Goal: Information Seeking & Learning: Learn about a topic

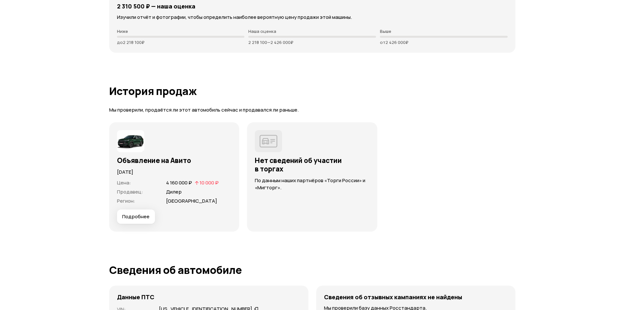
scroll to position [1787, 0]
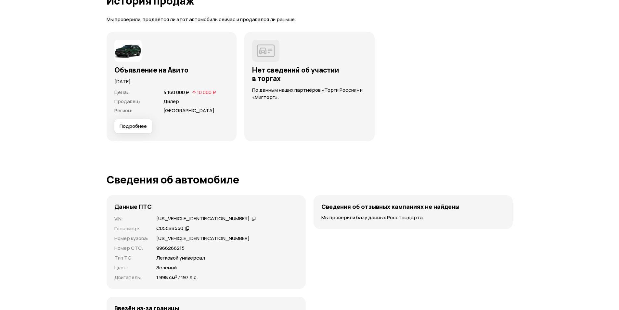
click at [134, 119] on button "Подробнее" at bounding box center [133, 126] width 38 height 14
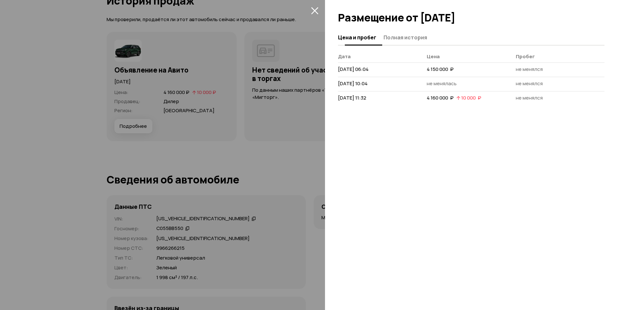
click at [399, 33] on button "Полная история" at bounding box center [403, 37] width 45 height 13
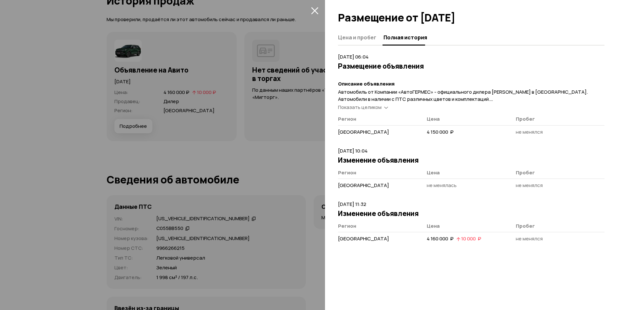
click at [362, 106] on span "Показать целиком" at bounding box center [360, 107] width 44 height 7
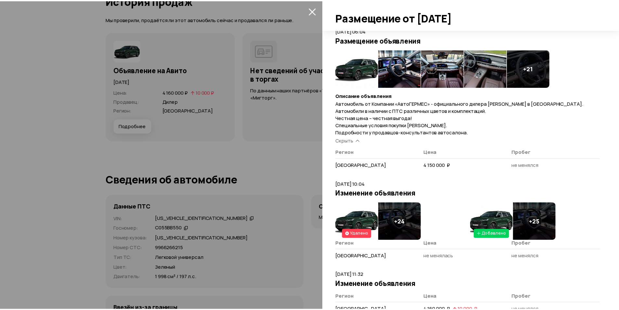
scroll to position [46, 0]
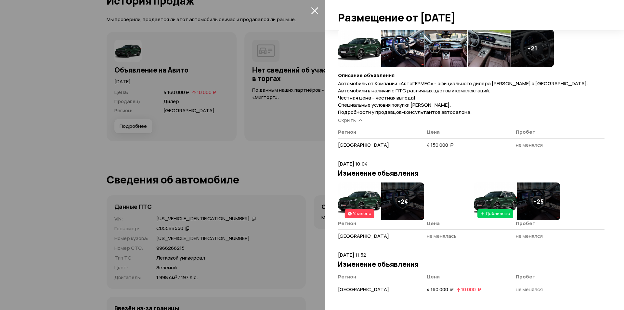
click at [231, 108] on div at bounding box center [312, 155] width 624 height 310
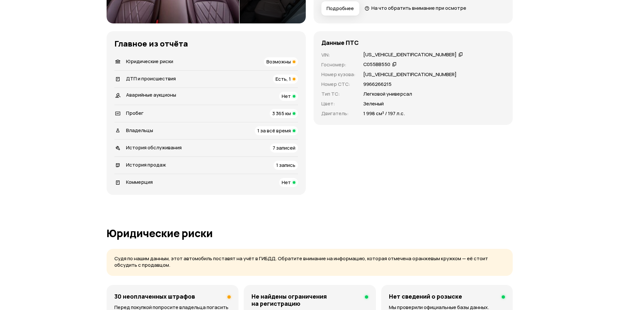
scroll to position [130, 0]
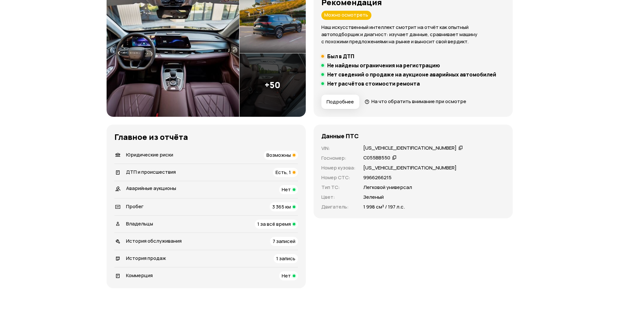
click at [263, 172] on div "ДТП и происшествия Есть, 1" at bounding box center [206, 172] width 184 height 9
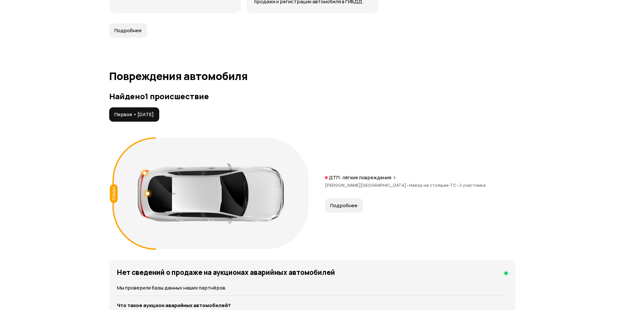
scroll to position [608, 0]
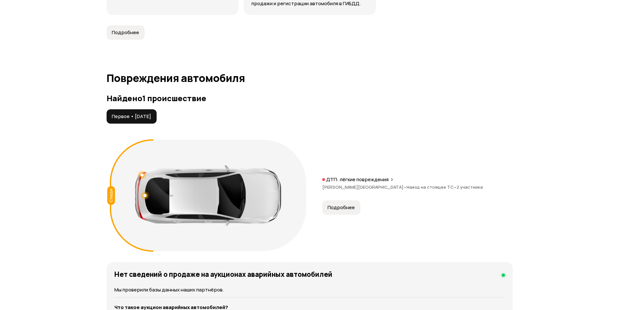
click at [336, 204] on span "Подробнее" at bounding box center [340, 207] width 27 height 6
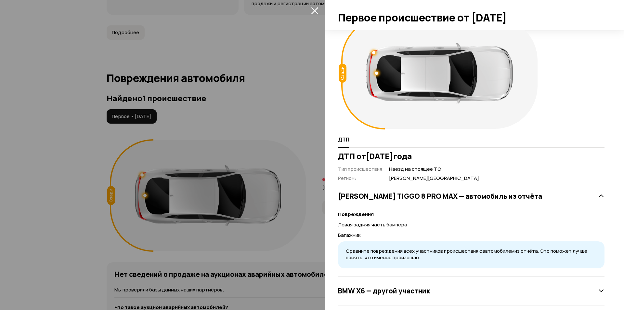
scroll to position [24, 0]
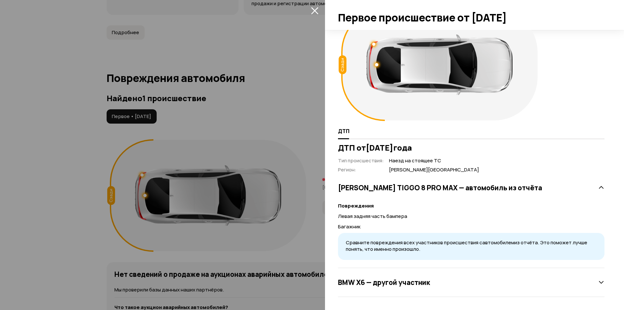
click at [391, 275] on div "BMW X6 — другой участник" at bounding box center [471, 281] width 266 height 13
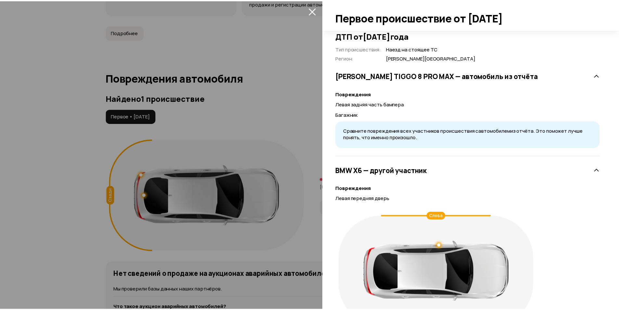
scroll to position [179, 0]
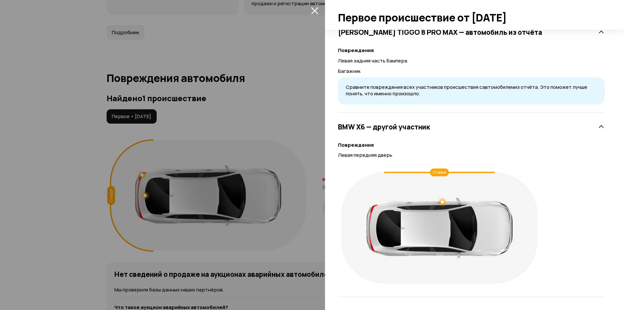
click at [236, 146] on div at bounding box center [312, 155] width 624 height 310
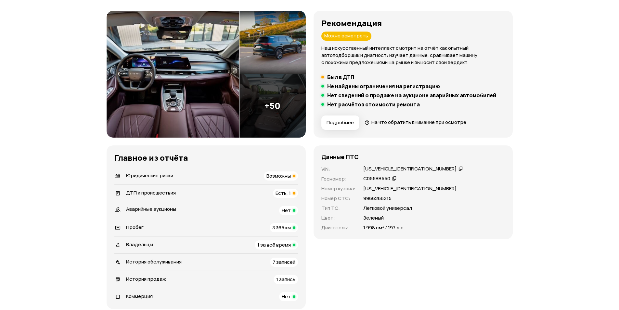
scroll to position [97, 0]
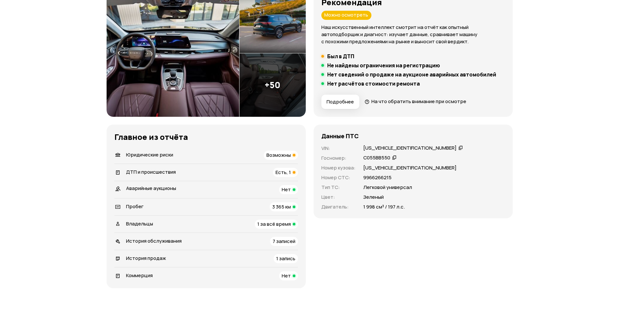
drag, startPoint x: 108, startPoint y: 135, endPoint x: 424, endPoint y: 285, distance: 348.9
click at [424, 285] on div "Рекомендация Можно осмотреть Наш искусственный интеллект смотрит на отчёт как о…" at bounding box center [310, 139] width 406 height 298
click at [424, 285] on div "Данные ПТС VIN : LVTDD24B7RD588481   Госномер : С055ВВ550   Номер кузова : LVTD…" at bounding box center [412, 205] width 199 height 163
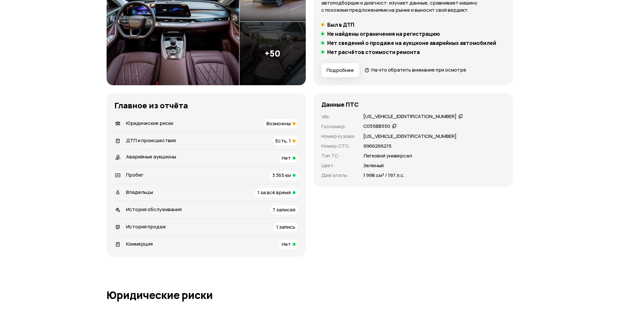
scroll to position [195, 0]
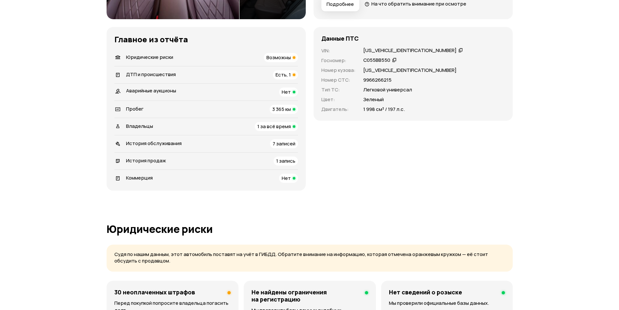
click at [246, 124] on div "Владельцы 1 за всё время" at bounding box center [206, 126] width 184 height 9
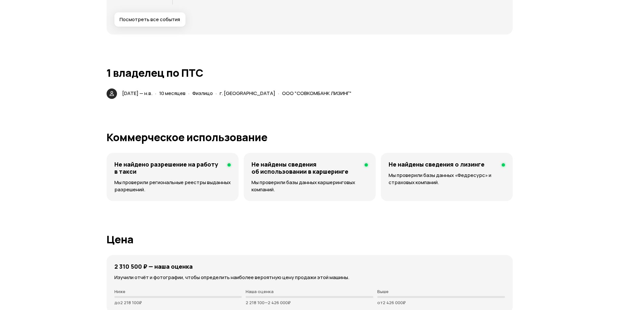
scroll to position [1431, 0]
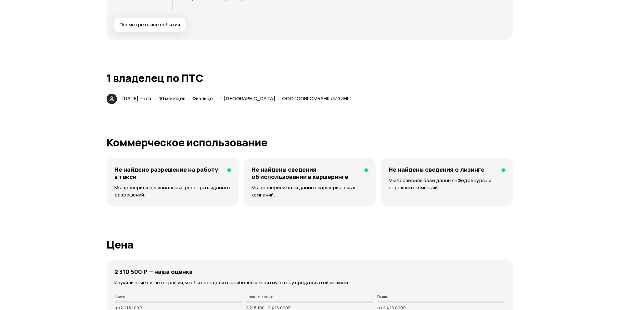
click at [143, 95] on span "21 ноября 2024 — н.в." at bounding box center [137, 98] width 30 height 7
drag, startPoint x: 295, startPoint y: 93, endPoint x: 349, endPoint y: 93, distance: 54.2
click at [349, 94] on div "· ООО "СОВКОМБАНК ЛИЗИНГ"" at bounding box center [314, 98] width 76 height 9
click at [349, 95] on span "ООО "СОВКОМБАНК ЛИЗИНГ"" at bounding box center [317, 98] width 70 height 7
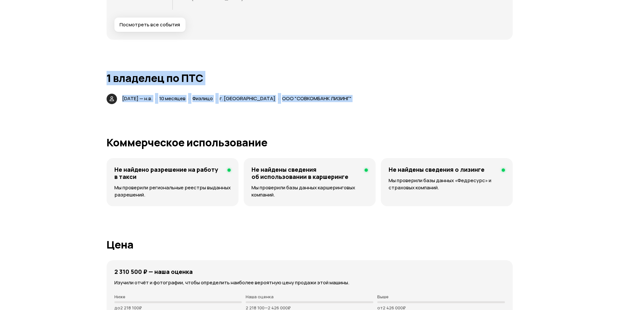
drag, startPoint x: 349, startPoint y: 93, endPoint x: 84, endPoint y: 65, distance: 266.8
drag, startPoint x: 84, startPoint y: 65, endPoint x: 352, endPoint y: 94, distance: 269.5
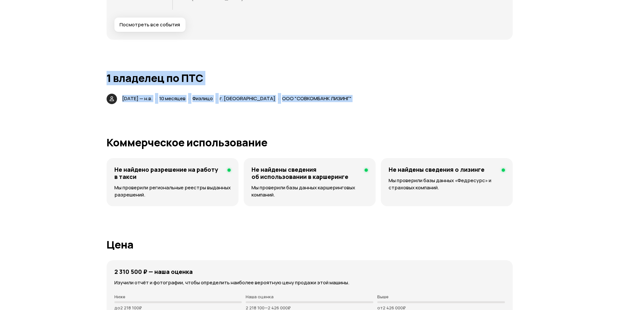
click at [352, 94] on div "21 ноября 2024 — н.в. · 10 месяцев · Физлицо · г. Москва · ООО "СОВКОМБАНК ЛИЗИ…" at bounding box center [238, 98] width 235 height 9
drag, startPoint x: 96, startPoint y: 71, endPoint x: 386, endPoint y: 91, distance: 290.1
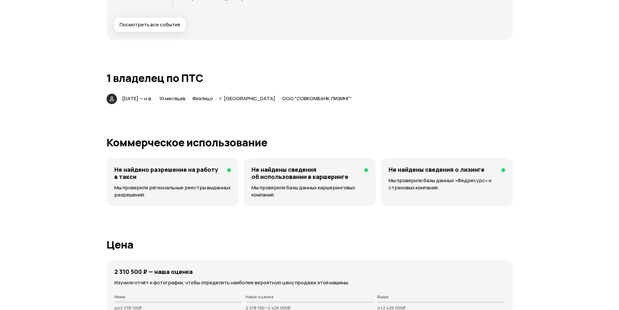
click at [386, 94] on div "21 ноября 2024 — н.в. · 10 месяцев · Физлицо · г. Москва · ООО "СОВКОМБАНК ЛИЗИ…" at bounding box center [310, 99] width 406 height 10
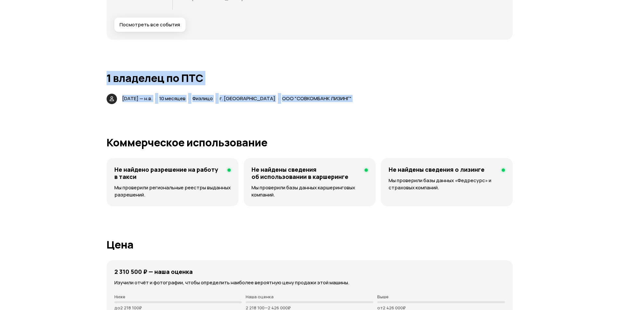
drag, startPoint x: 386, startPoint y: 91, endPoint x: 72, endPoint y: 69, distance: 313.9
drag, startPoint x: 82, startPoint y: 64, endPoint x: 355, endPoint y: 95, distance: 274.9
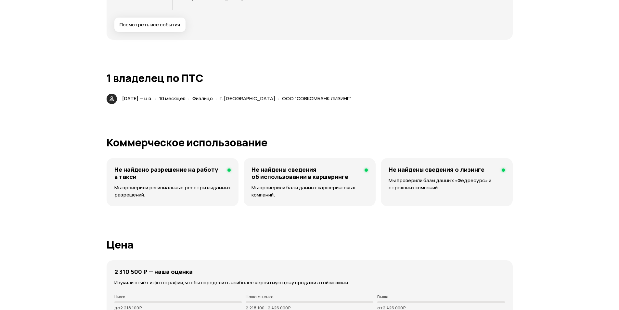
click at [355, 95] on div "21 ноября 2024 — н.в. · 10 месяцев · Физлицо · г. Москва · ООО "СОВКОМБАНК ЛИЗИ…" at bounding box center [230, 99] width 253 height 10
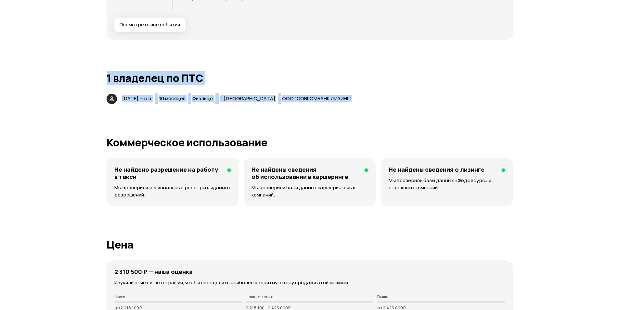
drag, startPoint x: 227, startPoint y: 79, endPoint x: 80, endPoint y: 63, distance: 147.4
drag, startPoint x: 80, startPoint y: 63, endPoint x: 354, endPoint y: 96, distance: 275.5
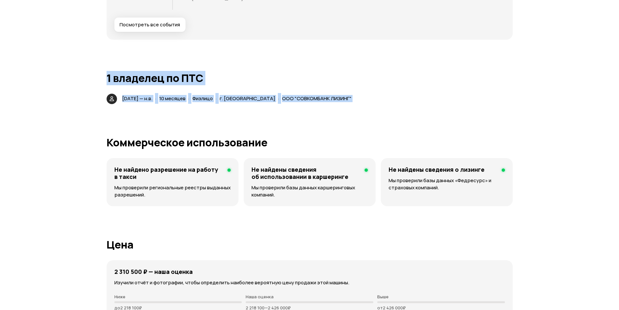
click at [354, 96] on div "21 ноября 2024 — н.в. · 10 месяцев · Физлицо · г. Москва · ООО "СОВКОМБАНК ЛИЗИ…" at bounding box center [230, 99] width 253 height 10
drag, startPoint x: 354, startPoint y: 96, endPoint x: 82, endPoint y: 69, distance: 272.8
drag, startPoint x: 82, startPoint y: 69, endPoint x: 350, endPoint y: 96, distance: 269.7
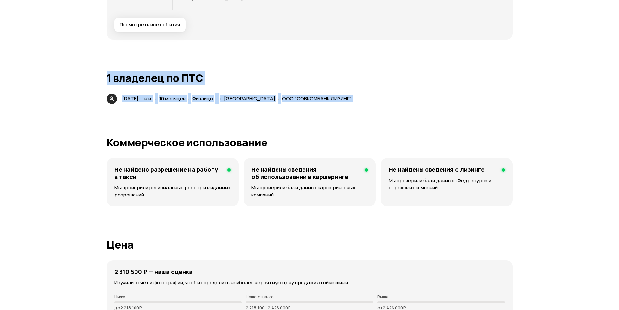
click at [350, 96] on div "21 ноября 2024 — н.в. · 10 месяцев · Физлицо · г. Москва · ООО "СОВКОМБАНК ЛИЗИ…" at bounding box center [230, 99] width 253 height 10
drag, startPoint x: 350, startPoint y: 96, endPoint x: 99, endPoint y: 65, distance: 253.8
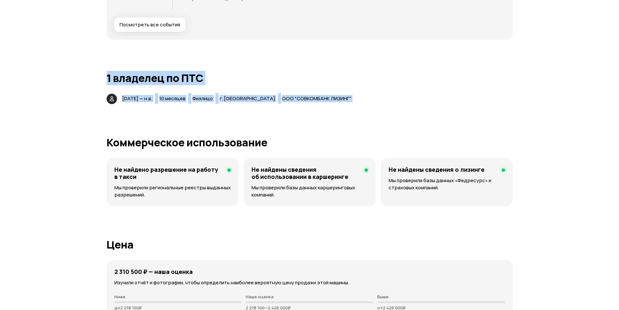
drag, startPoint x: 99, startPoint y: 65, endPoint x: 350, endPoint y: 99, distance: 254.1
drag, startPoint x: 357, startPoint y: 99, endPoint x: 65, endPoint y: 59, distance: 294.7
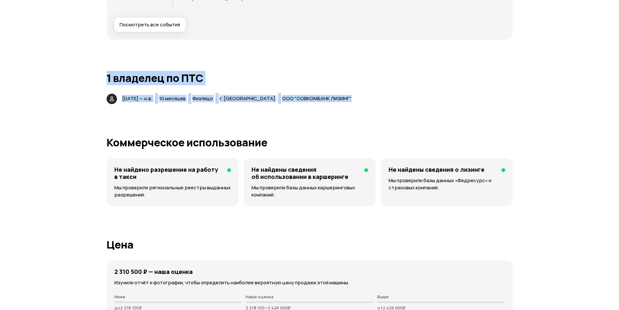
drag, startPoint x: 65, startPoint y: 59, endPoint x: 371, endPoint y: 94, distance: 307.3
click at [371, 94] on div "21 ноября 2024 — н.в. · 10 месяцев · Физлицо · г. Москва · ООО "СОВКОМБАНК ЛИЗИ…" at bounding box center [310, 99] width 406 height 10
drag, startPoint x: 371, startPoint y: 94, endPoint x: 95, endPoint y: 61, distance: 277.8
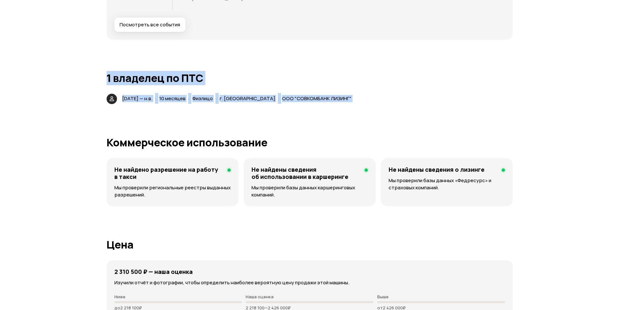
drag, startPoint x: 95, startPoint y: 61, endPoint x: 354, endPoint y: 95, distance: 261.5
click at [354, 95] on div "21 ноября 2024 — н.в. · 10 месяцев · Физлицо · г. Москва · ООО "СОВКОМБАНК ЛИЗИ…" at bounding box center [230, 99] width 253 height 10
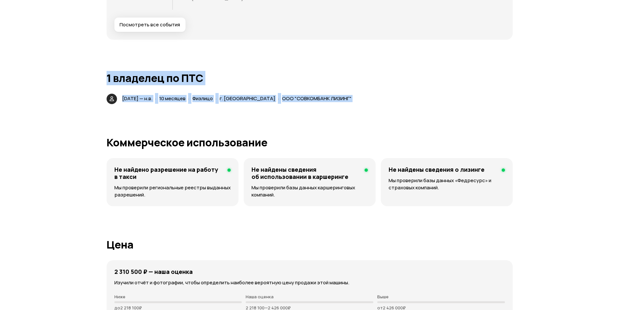
drag, startPoint x: 354, startPoint y: 95, endPoint x: 64, endPoint y: 70, distance: 291.5
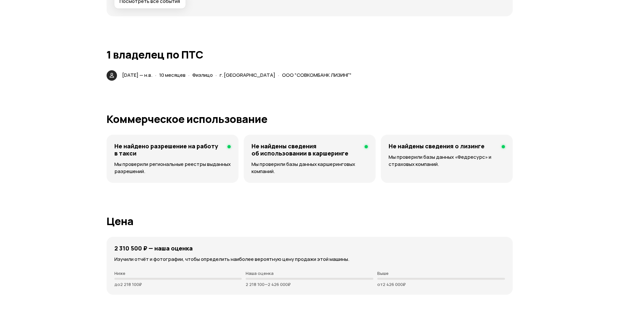
scroll to position [1399, 0]
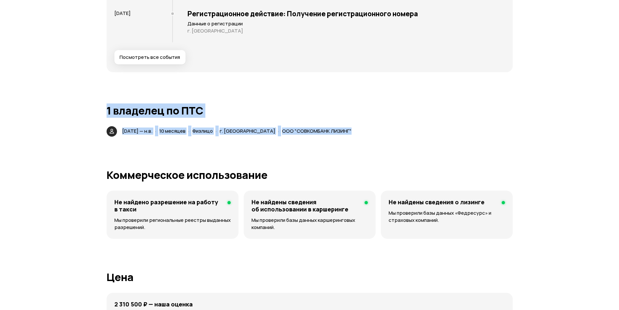
drag, startPoint x: 105, startPoint y: 100, endPoint x: 362, endPoint y: 124, distance: 258.4
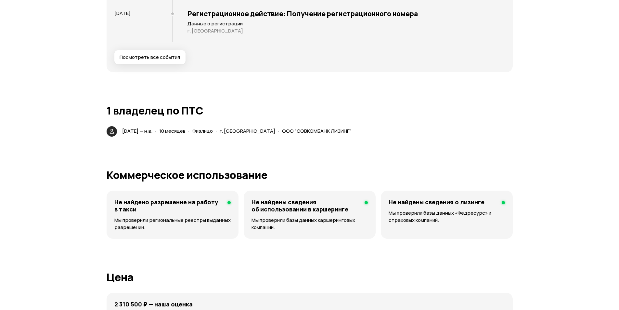
click at [362, 126] on div "21 ноября 2024 — н.в. · 10 месяцев · Физлицо · г. Москва · ООО "СОВКОМБАНК ЛИЗИ…" at bounding box center [310, 131] width 406 height 10
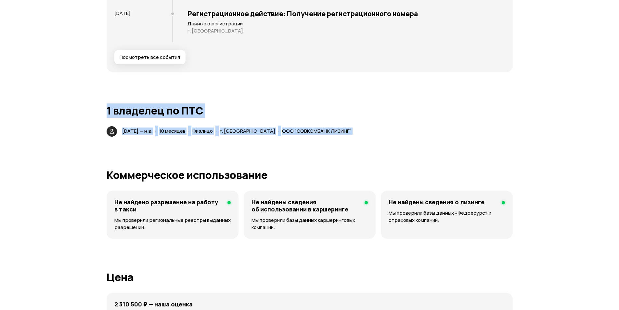
drag, startPoint x: 362, startPoint y: 124, endPoint x: 99, endPoint y: 89, distance: 265.1
drag, startPoint x: 103, startPoint y: 106, endPoint x: 361, endPoint y: 129, distance: 258.9
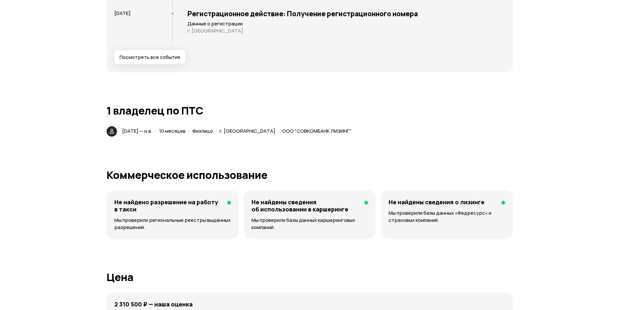
click at [361, 129] on div "21 ноября 2024 — н.в. · 10 месяцев · Физлицо · г. Москва · ООО "СОВКОМБАНК ЛИЗИ…" at bounding box center [310, 131] width 406 height 10
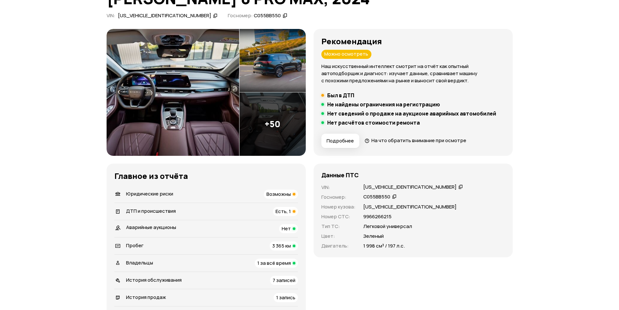
scroll to position [0, 0]
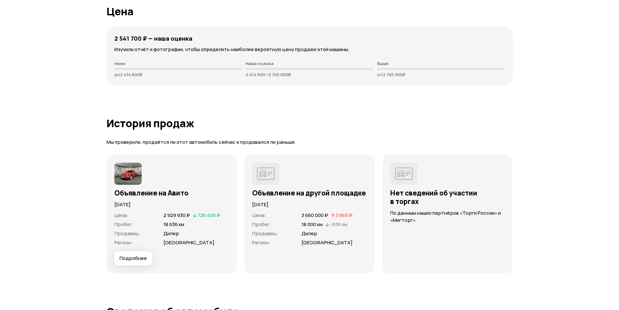
scroll to position [1624, 0]
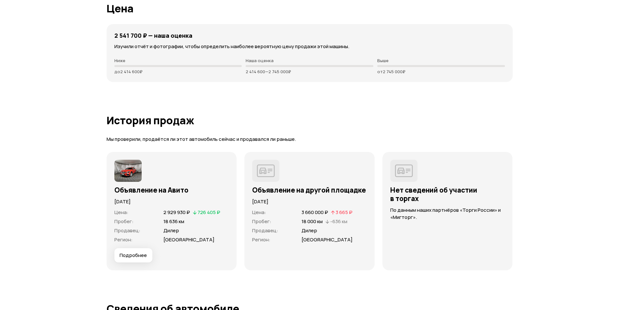
click at [138, 255] on span "Подробнее" at bounding box center [133, 255] width 27 height 6
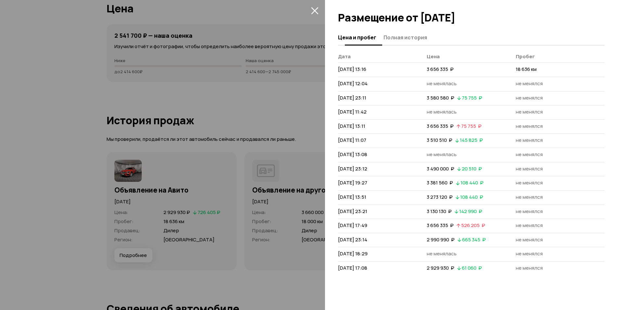
click at [147, 146] on div at bounding box center [312, 155] width 624 height 310
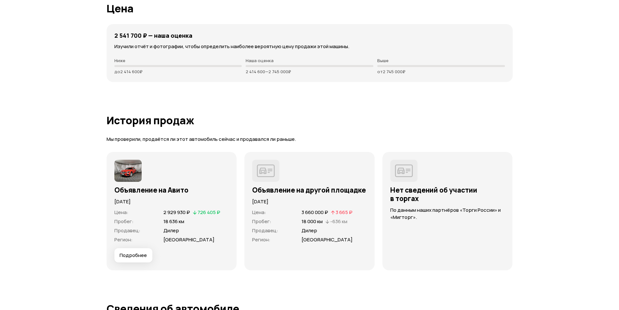
click at [120, 176] on img at bounding box center [127, 170] width 27 height 22
click at [126, 171] on img at bounding box center [127, 170] width 27 height 22
click at [137, 252] on span "Подробнее" at bounding box center [133, 255] width 27 height 6
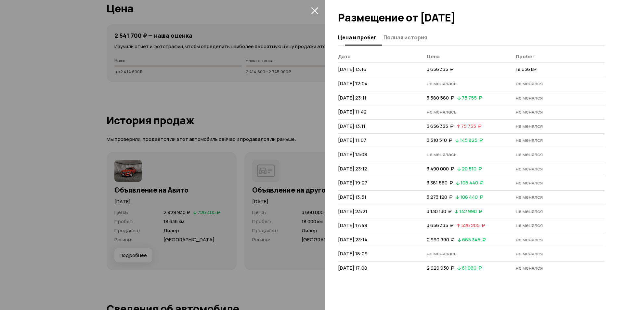
click at [402, 34] on span "Полная история" at bounding box center [405, 37] width 44 height 6
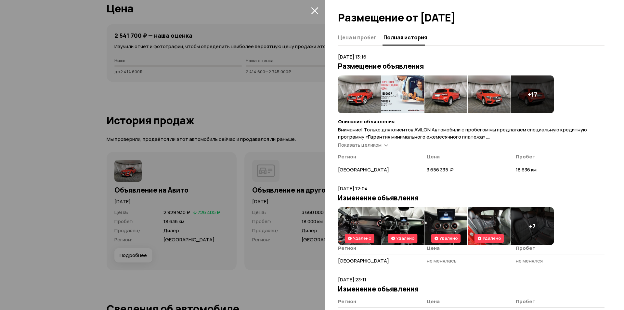
click at [348, 95] on img at bounding box center [359, 94] width 43 height 38
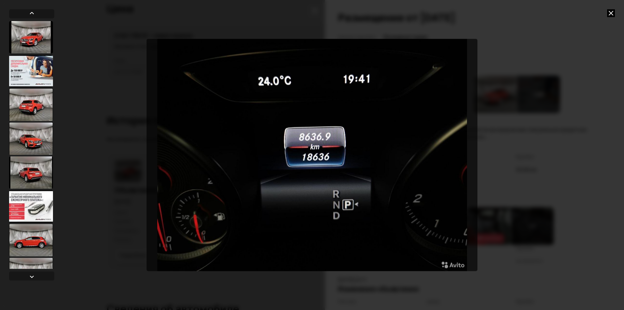
click at [609, 12] on icon at bounding box center [611, 13] width 8 height 8
